Goal: Task Accomplishment & Management: Manage account settings

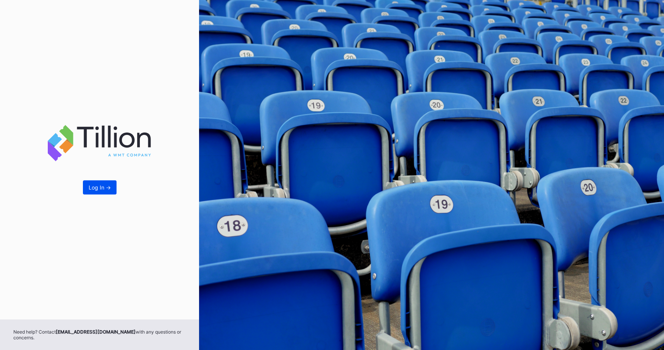
click at [89, 188] on div "Log In ->" at bounding box center [100, 187] width 22 height 6
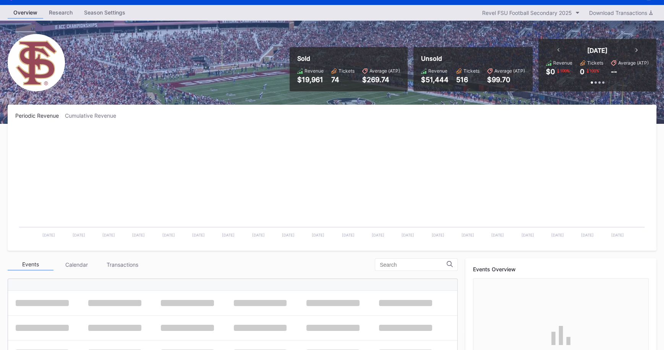
scroll to position [227, 0]
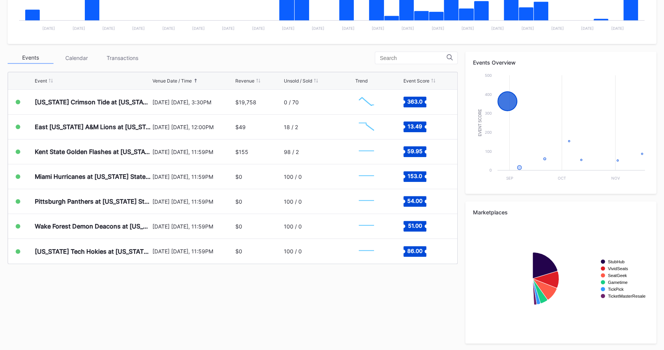
click at [120, 56] on div "Transactions" at bounding box center [122, 58] width 46 height 12
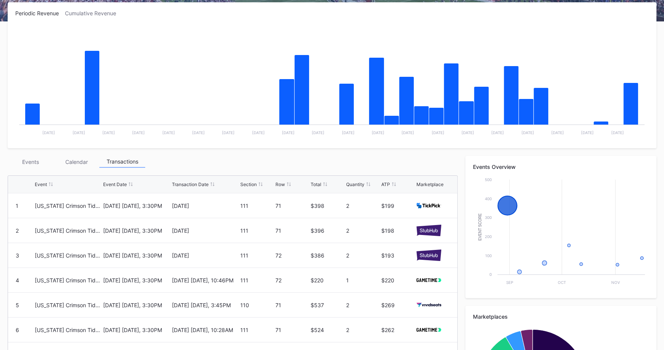
scroll to position [121, 0]
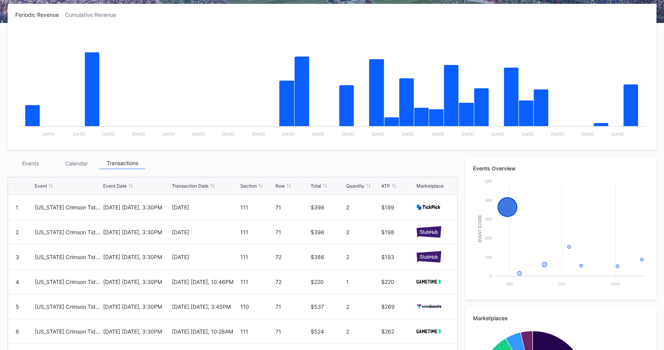
click at [316, 184] on div "Total" at bounding box center [316, 186] width 11 height 6
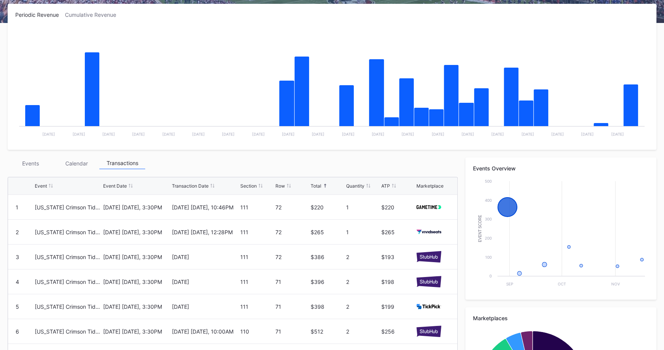
click at [315, 184] on div "Total" at bounding box center [316, 186] width 11 height 6
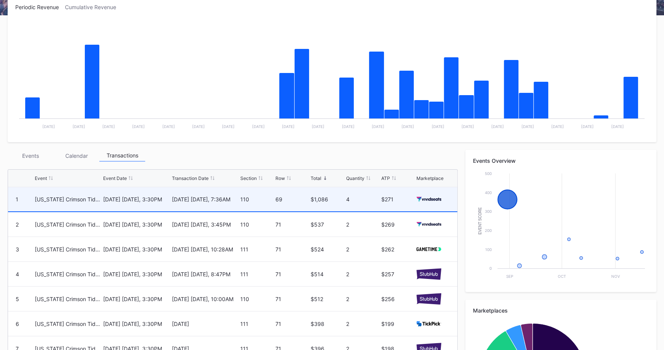
scroll to position [129, 0]
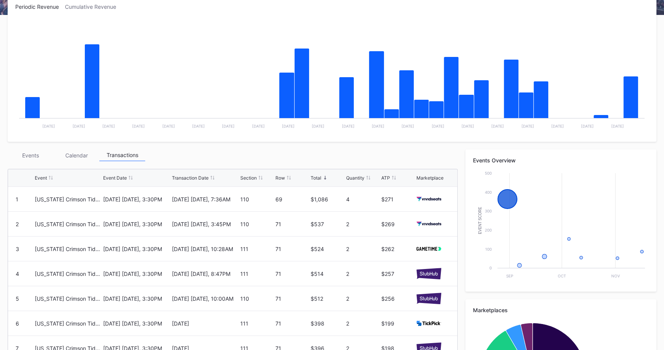
click at [34, 159] on div "Events" at bounding box center [31, 155] width 46 height 12
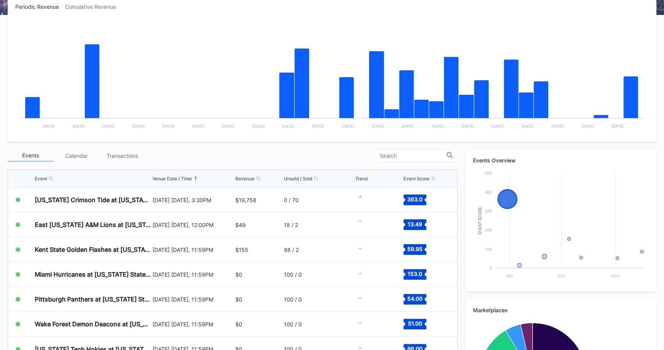
scroll to position [0, 0]
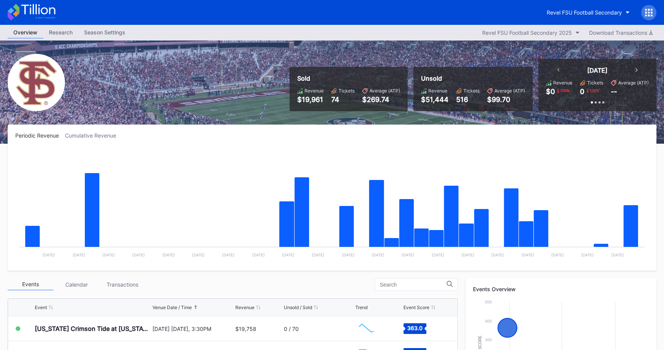
click at [86, 132] on div "Cumulative Revenue" at bounding box center [93, 135] width 57 height 6
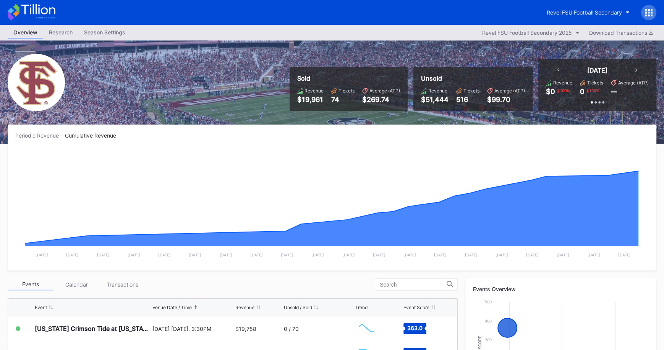
click at [96, 32] on div "Season Settings" at bounding box center [104, 32] width 53 height 11
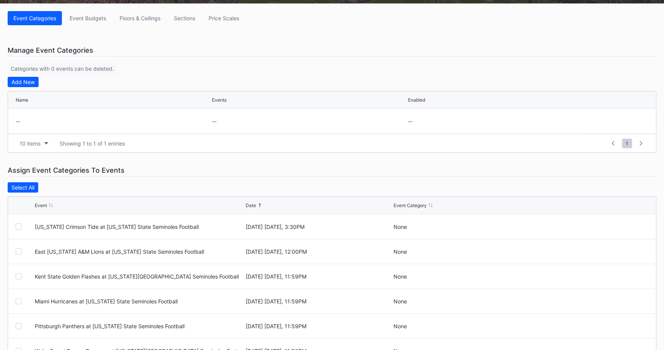
scroll to position [159, 0]
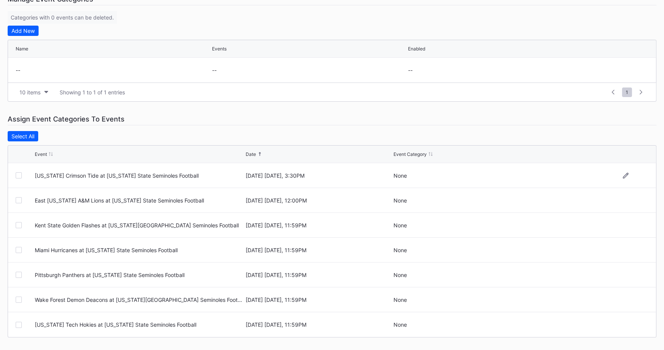
click at [110, 173] on div "[US_STATE] Crimson Tide at [US_STATE] State Seminoles Football" at bounding box center [139, 175] width 209 height 6
click at [113, 176] on div "[US_STATE] Crimson Tide at [US_STATE] State Seminoles Football" at bounding box center [139, 175] width 209 height 6
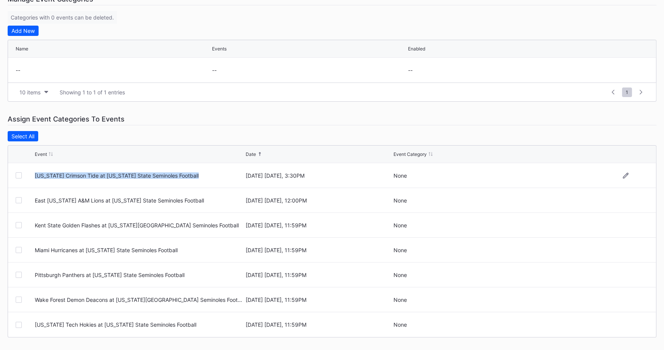
click at [113, 176] on div "[US_STATE] Crimson Tide at [US_STATE] State Seminoles Football" at bounding box center [139, 175] width 209 height 6
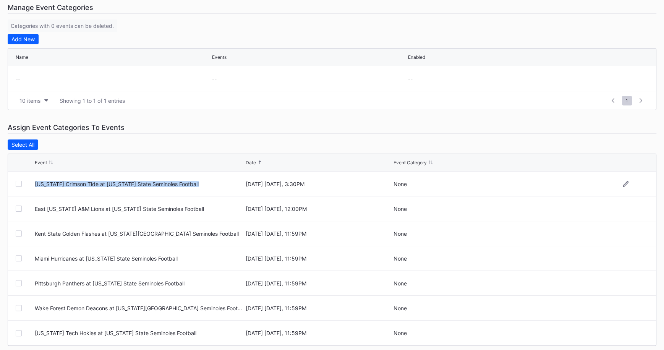
click at [112, 175] on div "[US_STATE] Crimson Tide at [US_STATE] State Seminoles Football" at bounding box center [139, 184] width 209 height 24
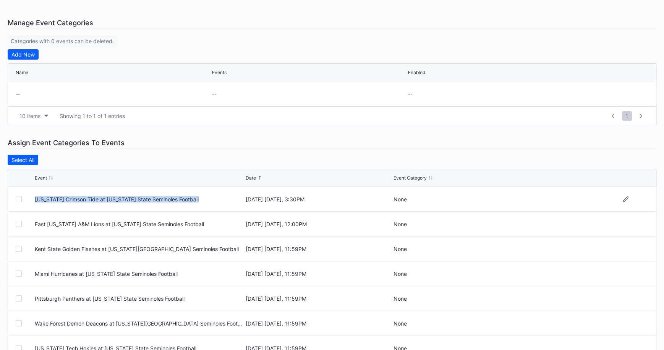
click at [112, 176] on div "Event" at bounding box center [139, 178] width 209 height 6
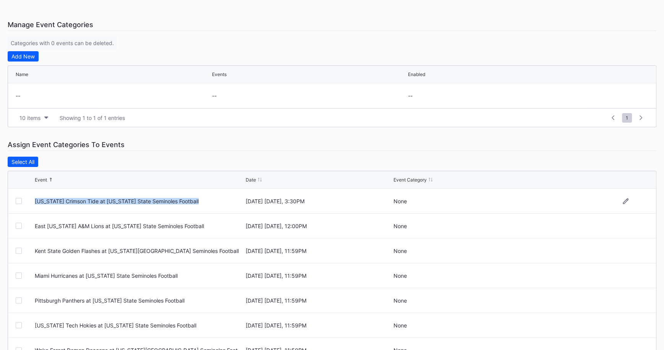
click at [112, 198] on div "[US_STATE] Crimson Tide at [US_STATE] State Seminoles Football" at bounding box center [139, 201] width 209 height 6
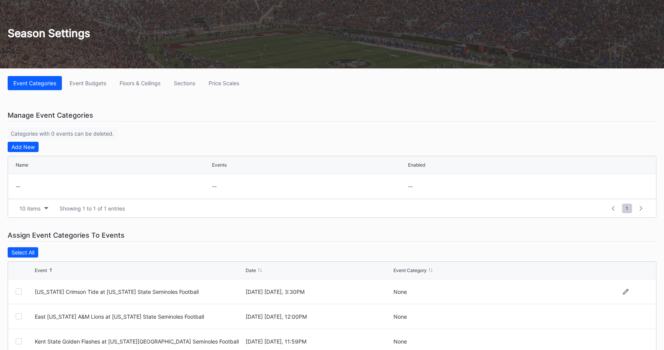
scroll to position [0, 0]
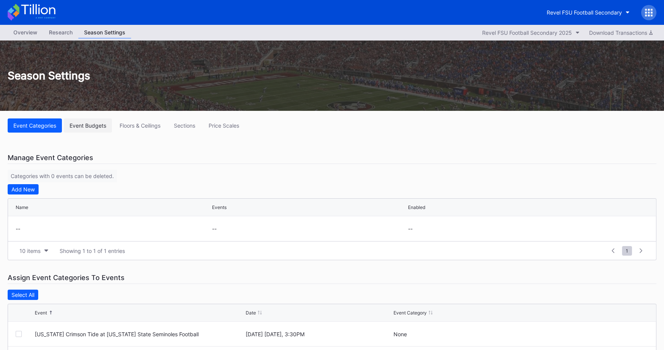
click at [92, 131] on button "Event Budgets" at bounding box center [88, 125] width 48 height 14
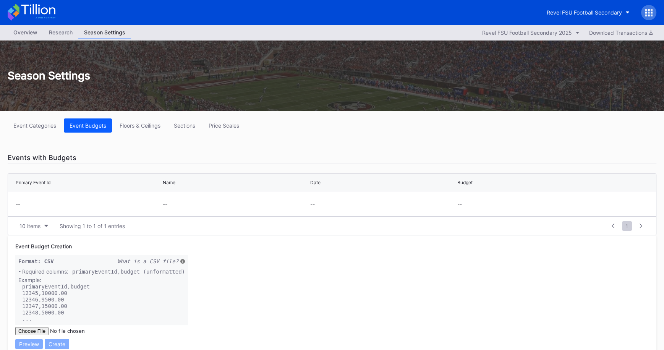
click at [571, 2] on div "Revel FSU Football Secondary" at bounding box center [332, 12] width 664 height 25
click at [562, 13] on div "Revel FSU Football Secondary" at bounding box center [584, 12] width 75 height 6
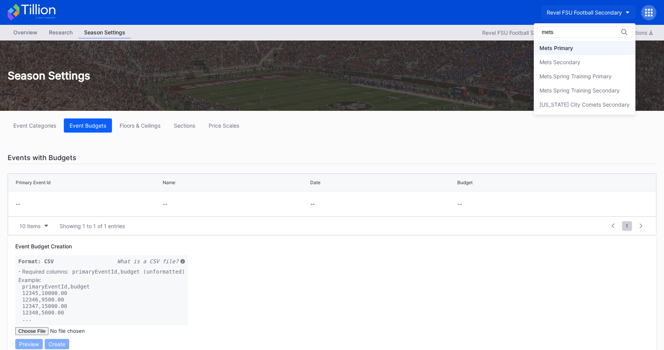
type input "mets"
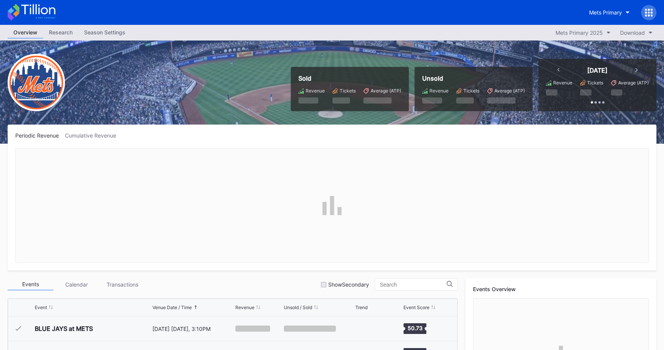
scroll to position [1639, 0]
click at [98, 37] on div "Season Settings" at bounding box center [104, 32] width 53 height 11
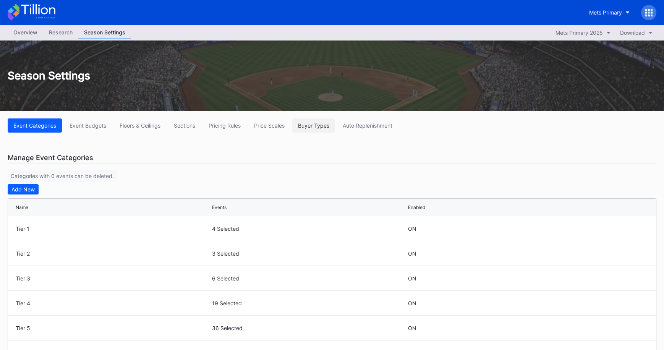
click at [318, 125] on div "Buyer Types" at bounding box center [313, 125] width 31 height 6
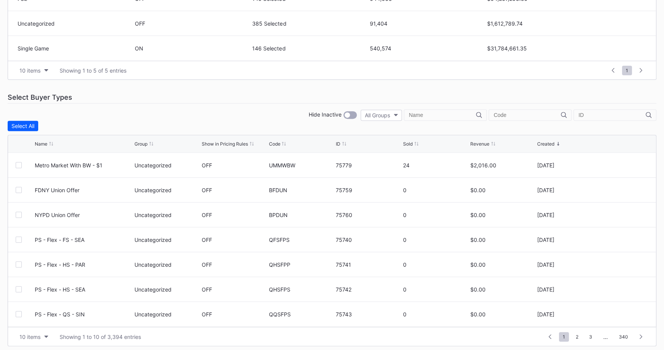
click at [606, 335] on div "..." at bounding box center [606, 337] width 16 height 6
click at [249, 109] on div "Hide Inactive All Groups" at bounding box center [332, 114] width 649 height 11
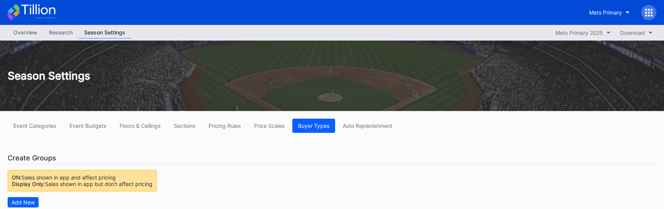
click at [32, 36] on div "Overview" at bounding box center [26, 32] width 36 height 11
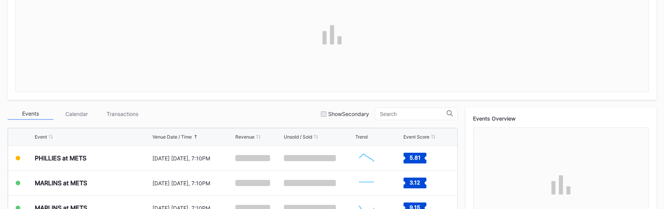
scroll to position [170, 0]
click at [121, 118] on div "Transactions" at bounding box center [122, 115] width 46 height 12
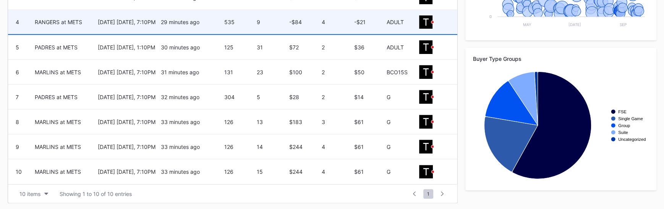
scroll to position [0, 0]
